Goal: Task Accomplishment & Management: Use online tool/utility

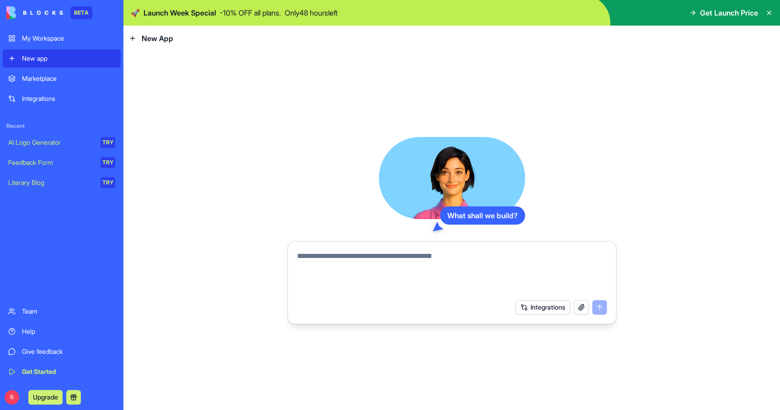
click at [770, 12] on icon at bounding box center [769, 13] width 4 height 4
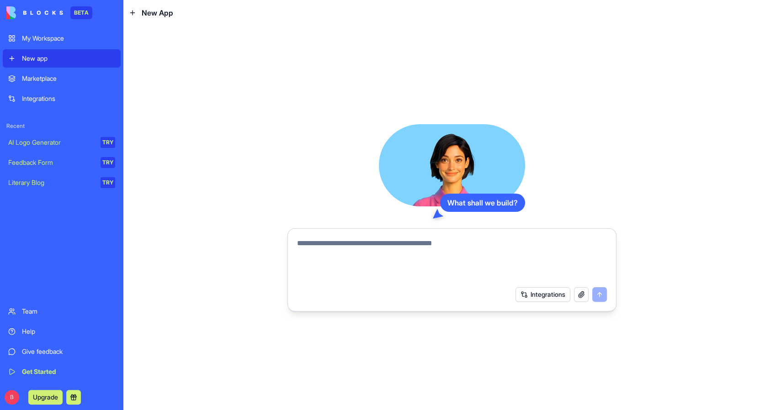
click at [11, 399] on html "BETA My Workspace New app Marketplace Integrations Recent AI Logo Generator TRY…" at bounding box center [390, 205] width 780 height 410
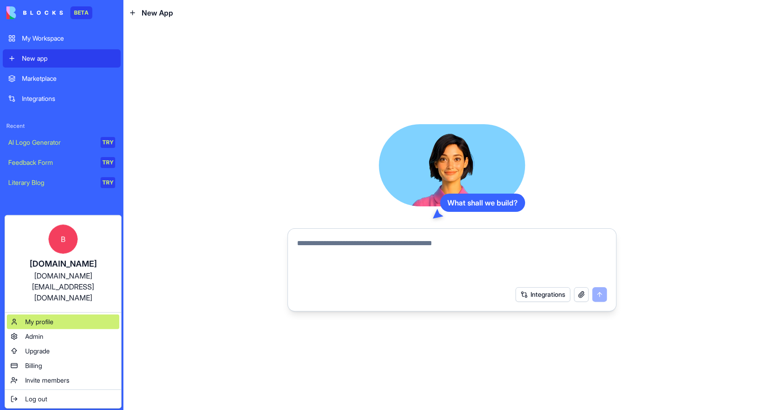
click at [51, 318] on span "My profile" at bounding box center [39, 322] width 28 height 9
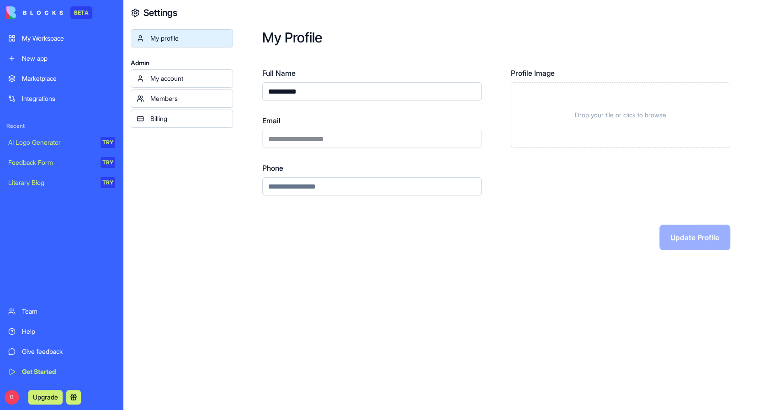
drag, startPoint x: 341, startPoint y: 88, endPoint x: 149, endPoint y: 67, distance: 193.6
click at [150, 67] on div "**********" at bounding box center [451, 205] width 657 height 410
type input "*****"
type input "**********"
click at [691, 232] on button "Update Profile" at bounding box center [695, 238] width 71 height 26
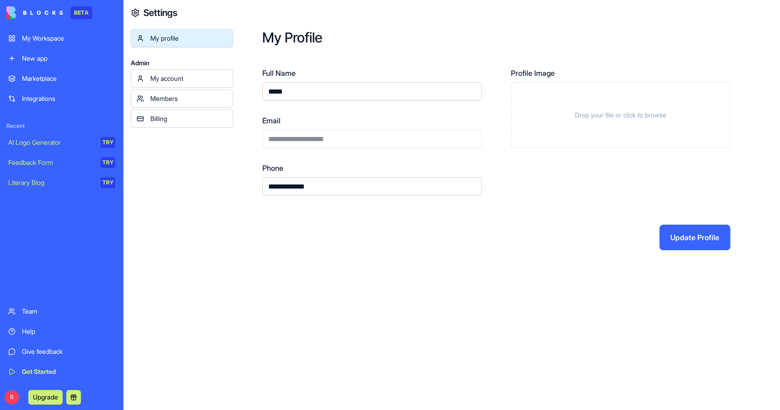
click at [177, 82] on div "My account" at bounding box center [188, 78] width 77 height 9
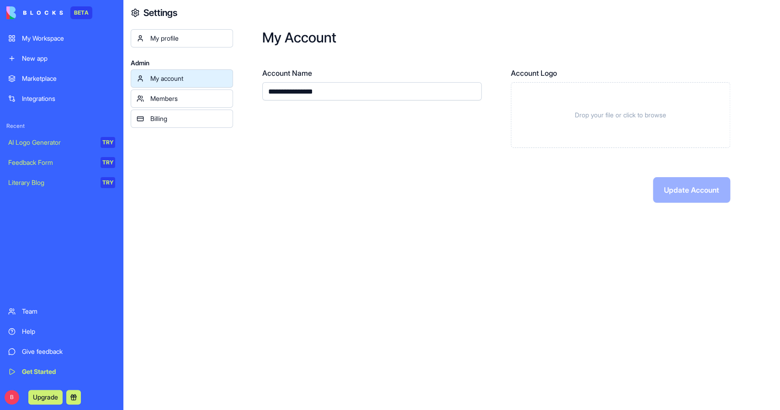
drag, startPoint x: 364, startPoint y: 90, endPoint x: 247, endPoint y: 92, distance: 117.0
click at [262, 92] on input "**********" at bounding box center [371, 91] width 219 height 18
type input "*"
type input "**********"
click at [696, 188] on button "Update Account" at bounding box center [691, 190] width 77 height 26
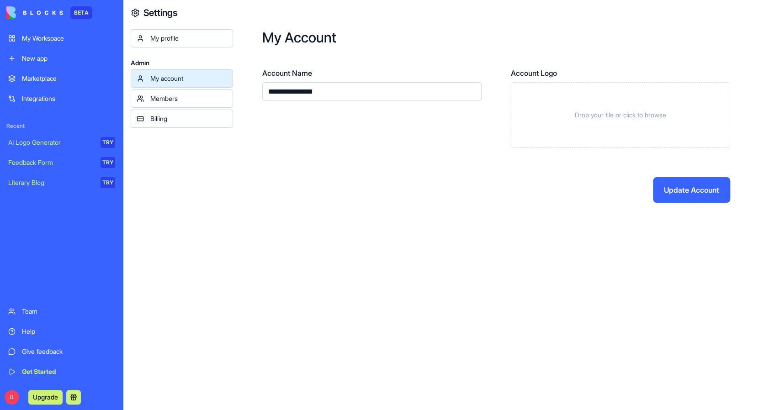
click at [162, 101] on div "Members" at bounding box center [188, 98] width 77 height 9
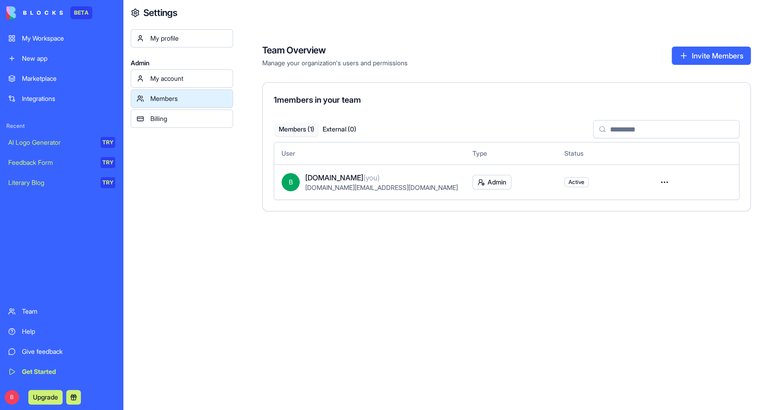
click at [155, 40] on div "My profile" at bounding box center [188, 38] width 77 height 9
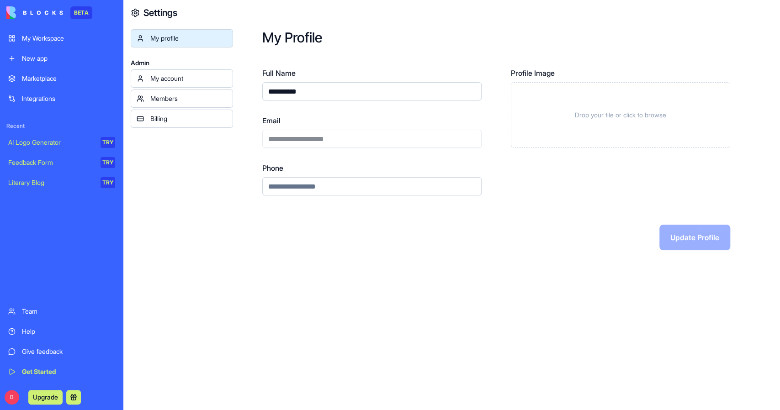
click at [41, 32] on link "My Workspace" at bounding box center [62, 38] width 118 height 18
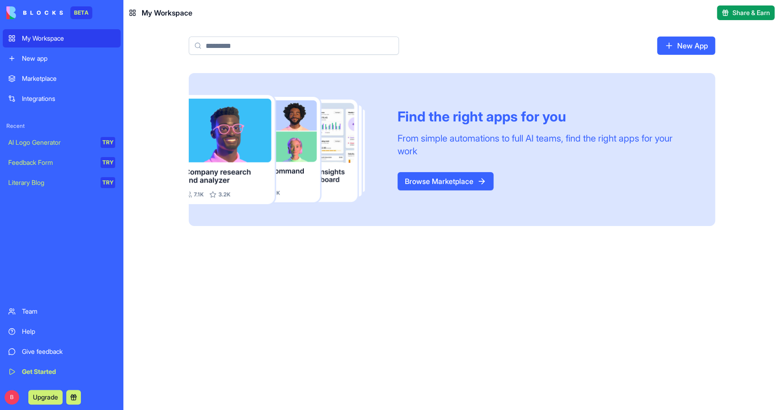
click at [53, 65] on link "New app" at bounding box center [62, 58] width 118 height 18
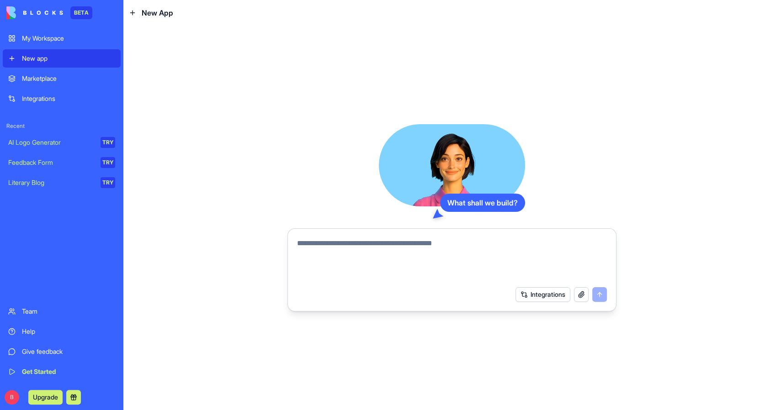
click at [409, 255] on textarea at bounding box center [452, 260] width 310 height 44
type textarea "**********"
click at [544, 293] on button "Integrations" at bounding box center [543, 294] width 55 height 15
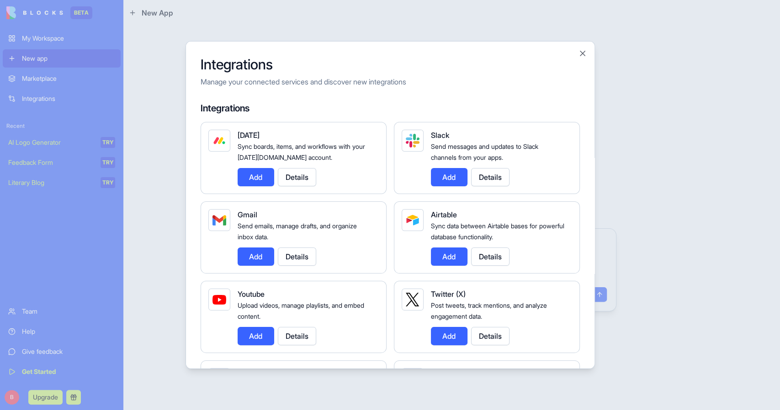
click at [254, 171] on button "Add" at bounding box center [256, 177] width 37 height 18
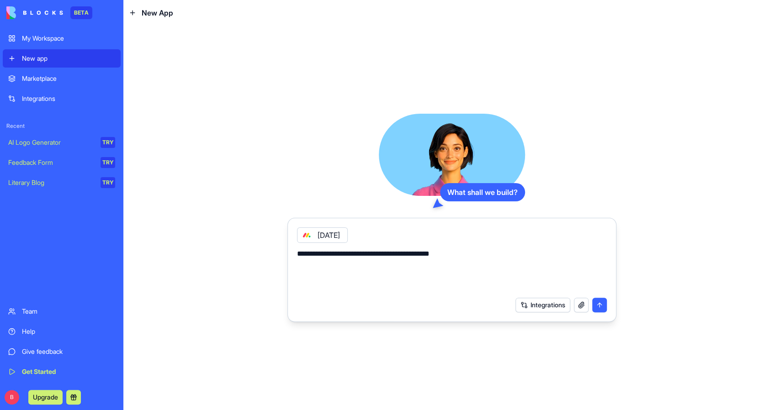
click at [308, 236] on icon at bounding box center [306, 235] width 7 height 7
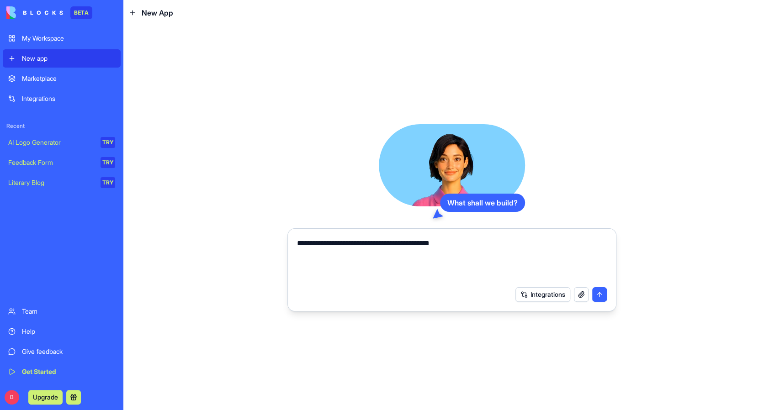
click at [542, 291] on button "Integrations" at bounding box center [543, 294] width 55 height 15
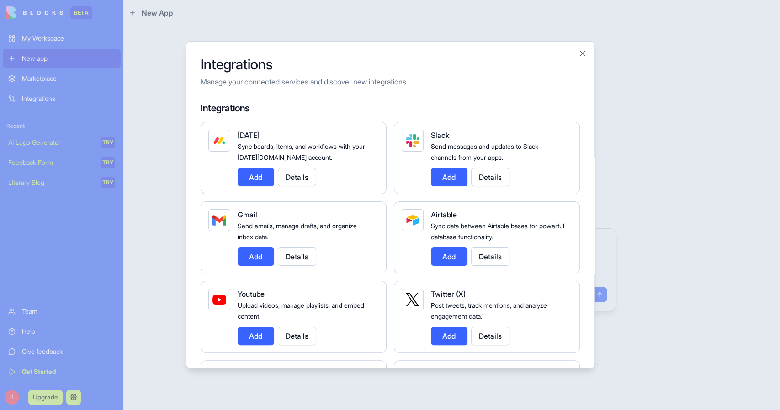
click at [453, 256] on button "Add" at bounding box center [449, 257] width 37 height 18
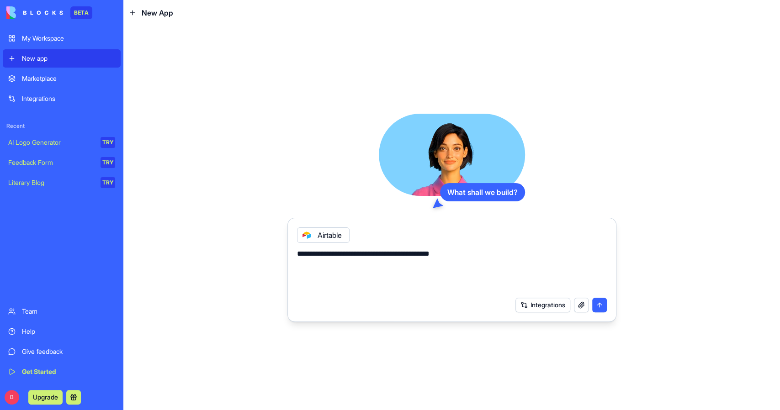
click at [598, 309] on button "submit" at bounding box center [599, 305] width 15 height 15
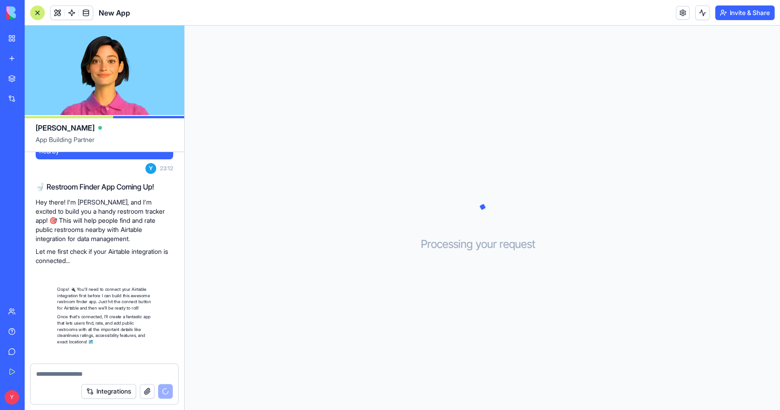
scroll to position [126, 0]
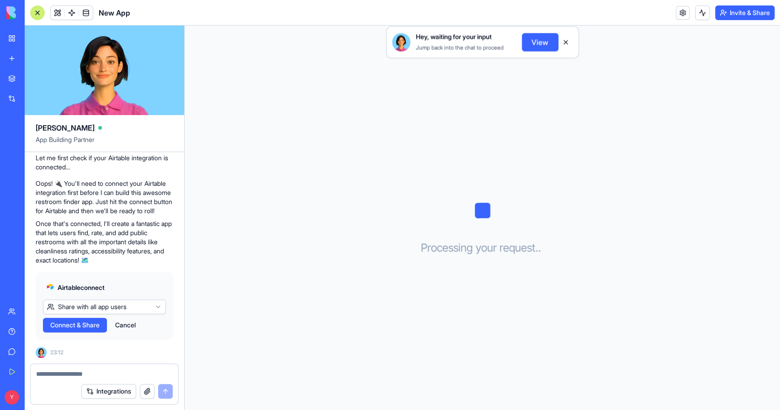
click at [150, 308] on html "BETA My Workspace New app Marketplace Integrations Recent New App AI Logo Gener…" at bounding box center [390, 205] width 780 height 410
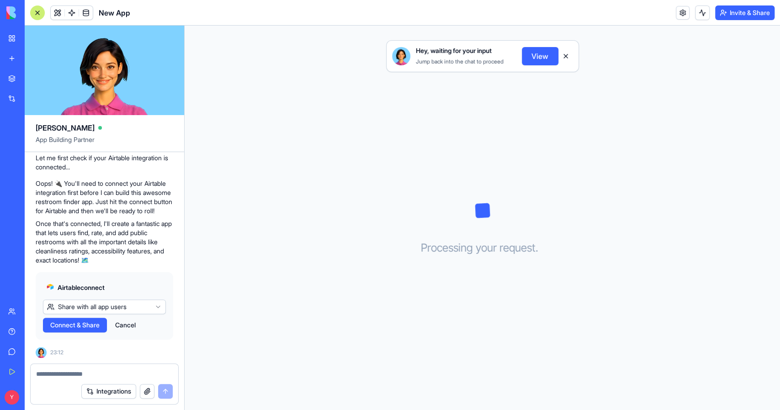
click at [149, 308] on html "BETA My Workspace New app Marketplace Integrations Recent New App AI Logo Gener…" at bounding box center [390, 205] width 780 height 410
click at [70, 327] on span "Connect & Share" at bounding box center [74, 325] width 49 height 9
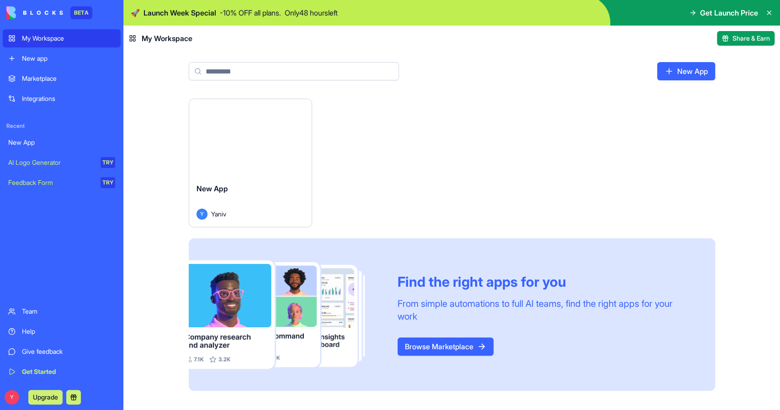
click at [61, 43] on link "My Workspace" at bounding box center [62, 38] width 118 height 18
click at [240, 170] on div "Launch" at bounding box center [250, 137] width 122 height 77
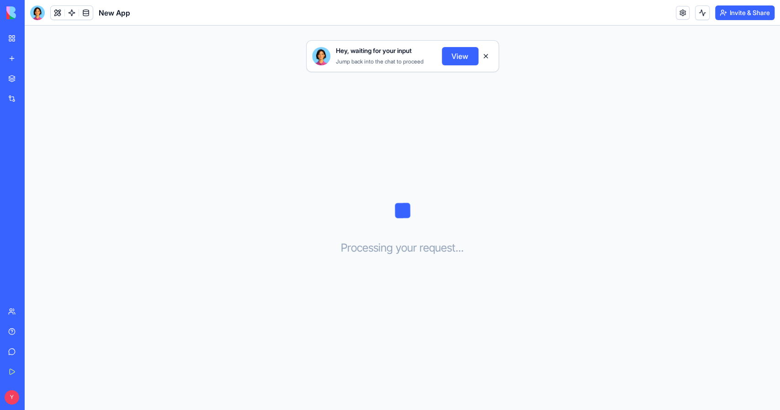
click at [453, 59] on button "View" at bounding box center [460, 56] width 37 height 18
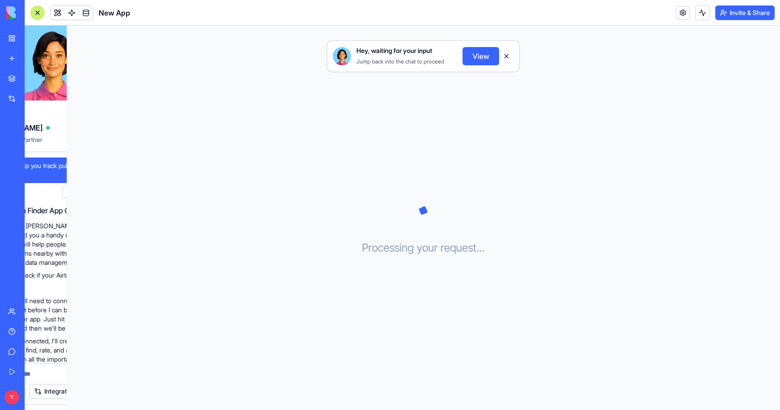
scroll to position [126, 0]
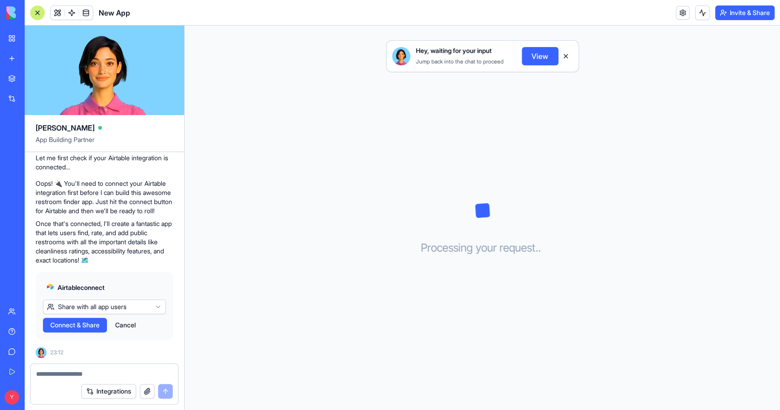
click at [57, 327] on span "Connect & Share" at bounding box center [74, 325] width 49 height 9
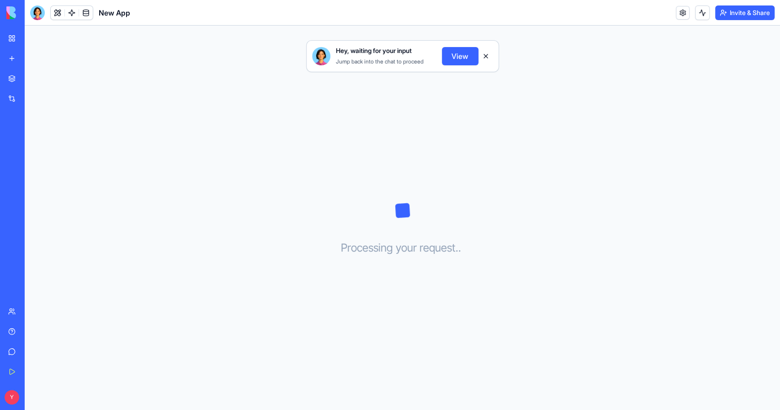
click at [466, 50] on button "View" at bounding box center [460, 56] width 37 height 18
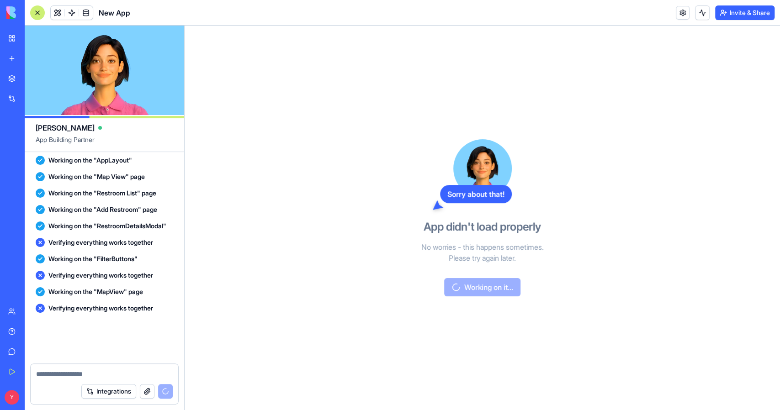
scroll to position [601, 0]
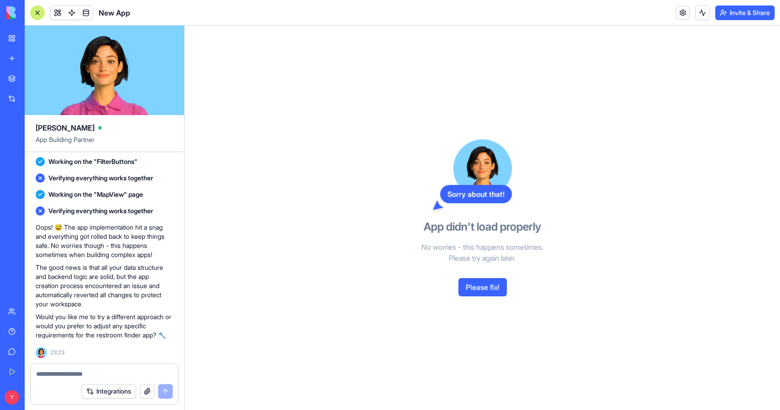
click at [480, 292] on button "Please fix!" at bounding box center [482, 287] width 48 height 18
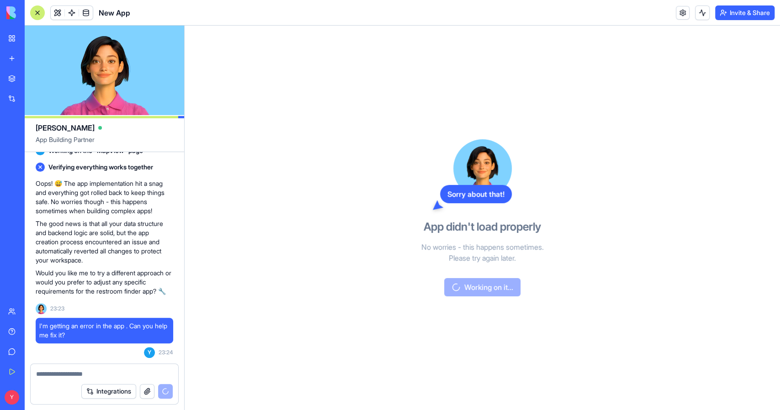
scroll to position [788, 0]
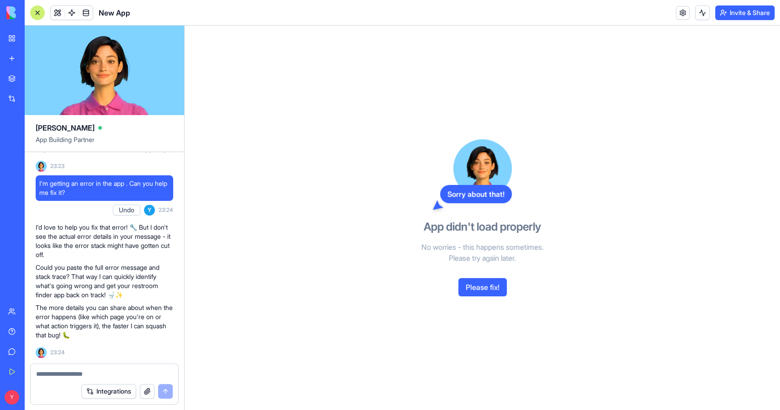
click at [102, 390] on button "Integrations" at bounding box center [108, 391] width 55 height 15
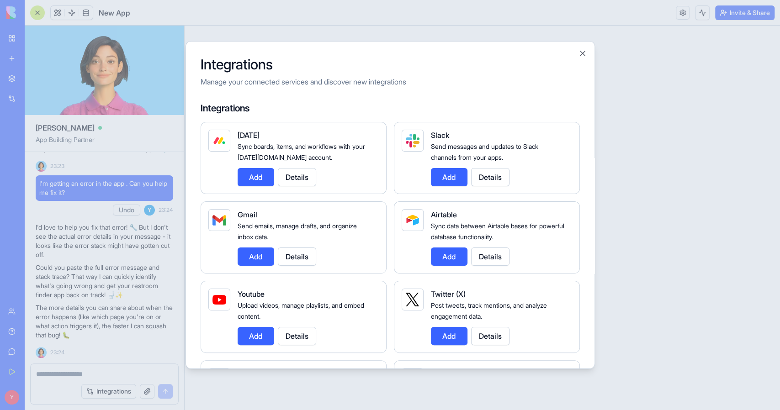
click at [291, 50] on div "Integrations Manage your connected services and discover new integrations Integ…" at bounding box center [391, 205] width 410 height 328
click at [584, 53] on button "Close" at bounding box center [582, 53] width 9 height 9
